Goal: Check status: Check status

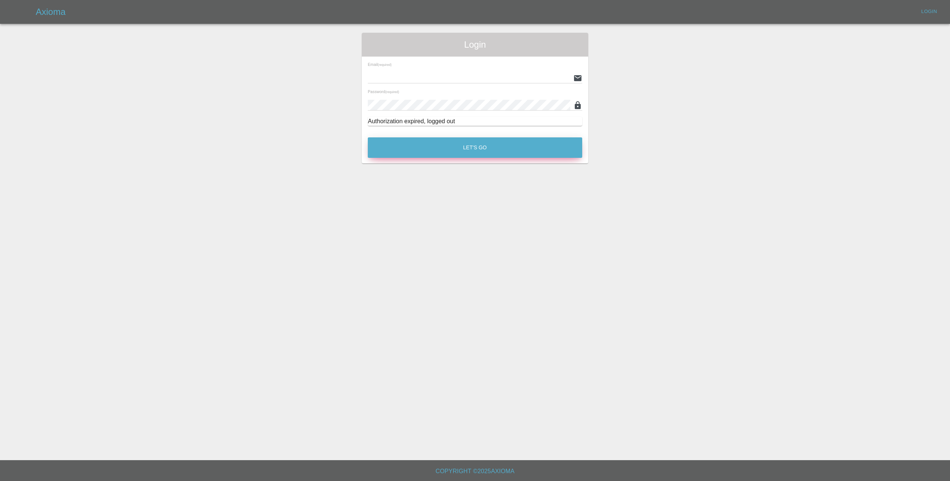
type input "[EMAIL_ADDRESS][DOMAIN_NAME]"
click at [504, 141] on button "Let's Go" at bounding box center [475, 147] width 214 height 20
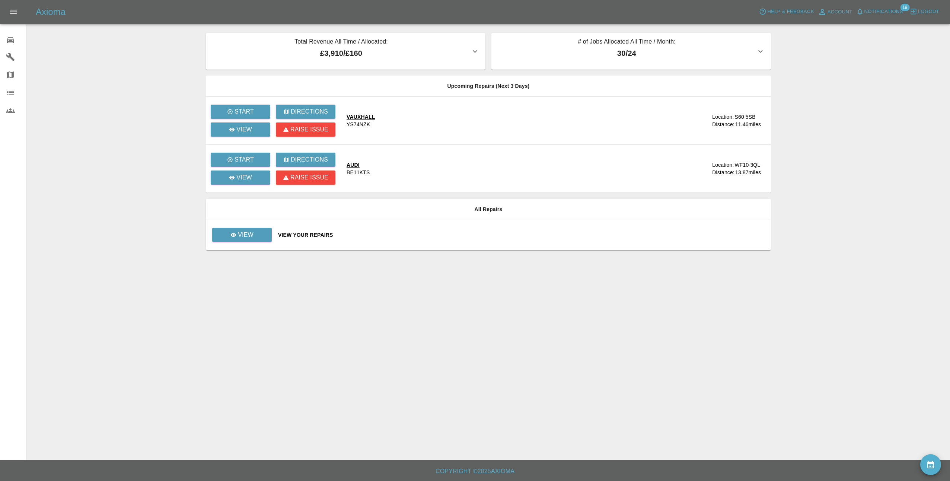
click at [882, 4] on div "Axioma Help & Feedback Account Notifications 19 Logout" at bounding box center [475, 12] width 950 height 24
click at [877, 12] on span "Notifications" at bounding box center [883, 11] width 39 height 9
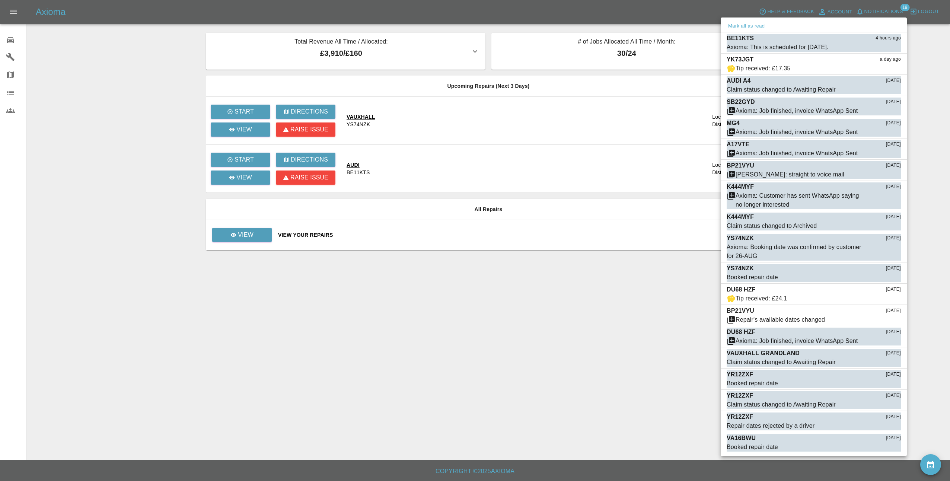
click at [261, 235] on div at bounding box center [475, 240] width 950 height 481
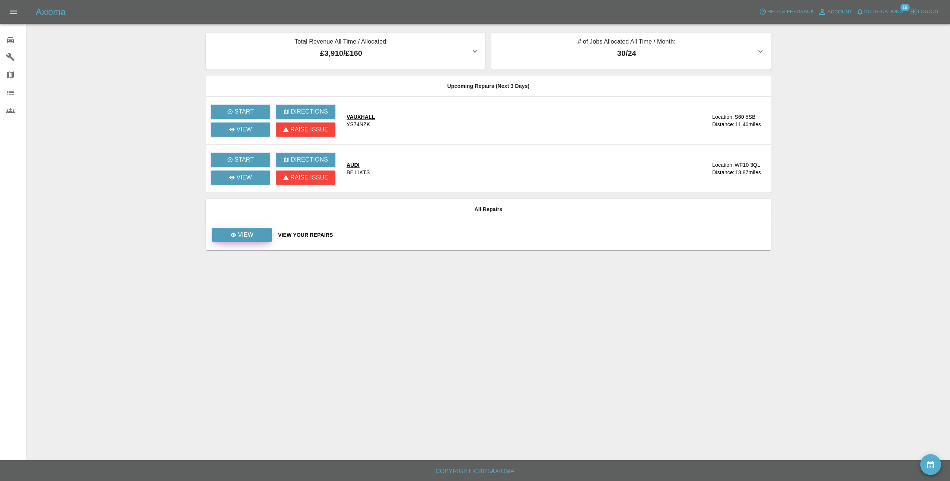
click at [249, 237] on p "View" at bounding box center [246, 234] width 16 height 9
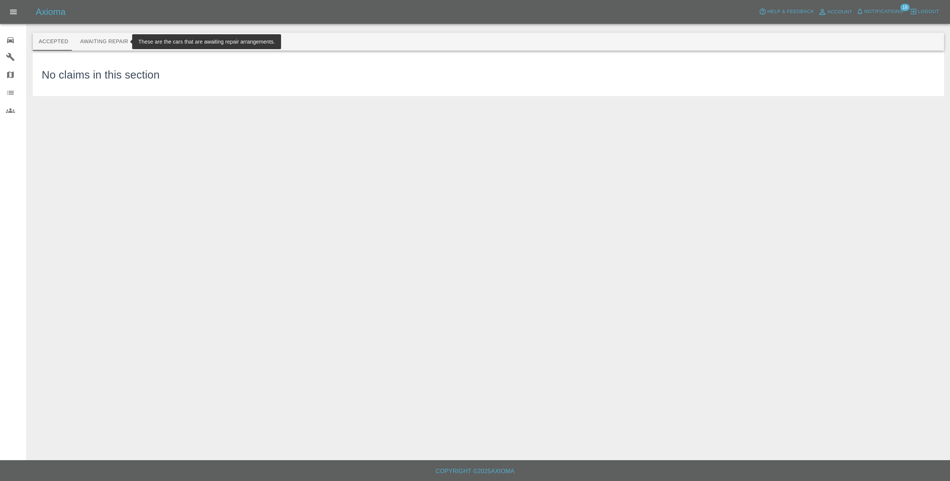
click at [103, 43] on button "Awaiting Repair" at bounding box center [104, 42] width 60 height 18
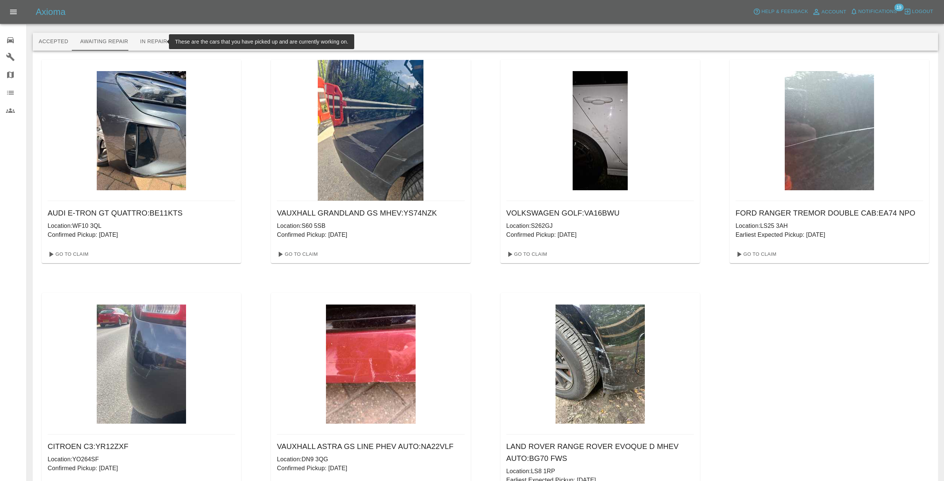
click at [144, 40] on button "In Repair" at bounding box center [153, 42] width 39 height 18
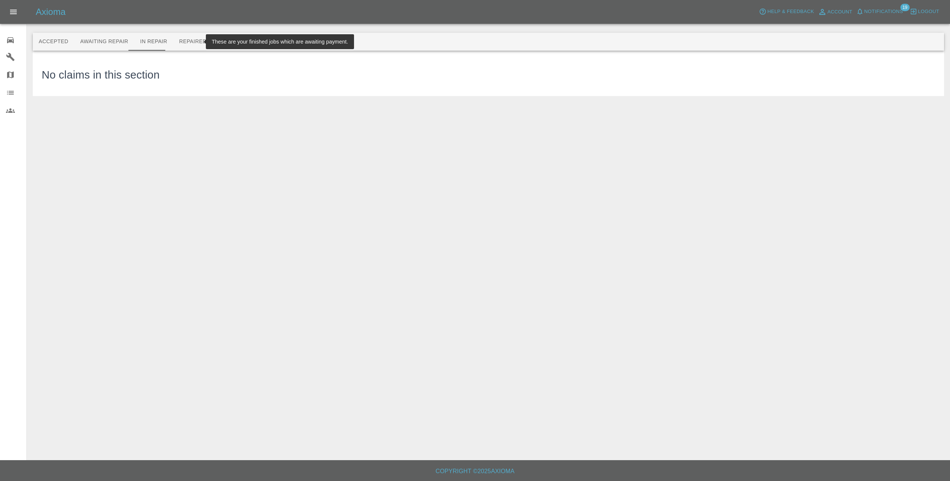
click at [189, 42] on button "Repaired" at bounding box center [192, 42] width 39 height 18
click at [218, 42] on button "Paid" at bounding box center [230, 42] width 34 height 18
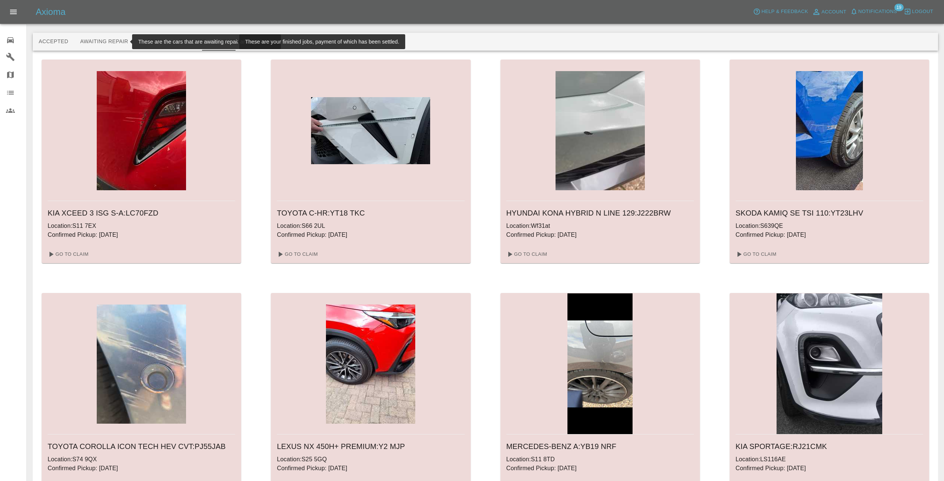
click at [112, 38] on button "Awaiting Repair" at bounding box center [104, 42] width 60 height 18
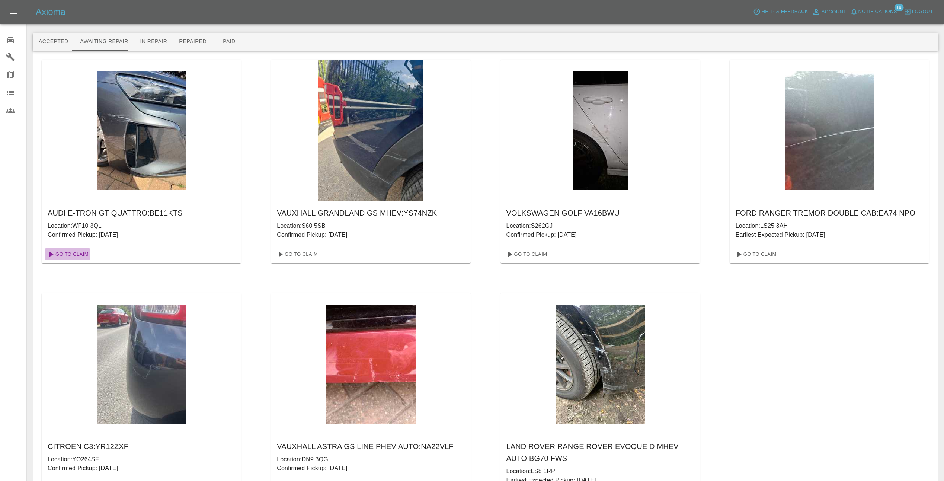
click at [69, 251] on link "Go To Claim" at bounding box center [68, 254] width 46 height 12
